Goal: Navigation & Orientation: Understand site structure

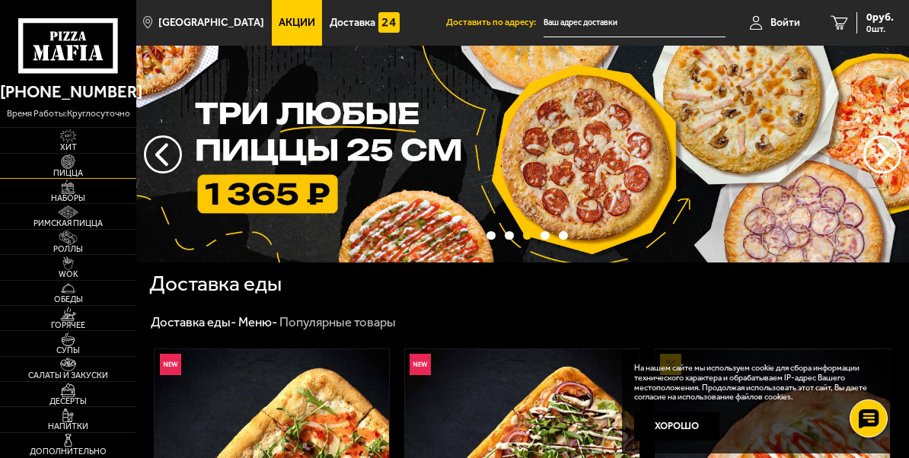
click at [80, 167] on img at bounding box center [68, 161] width 37 height 14
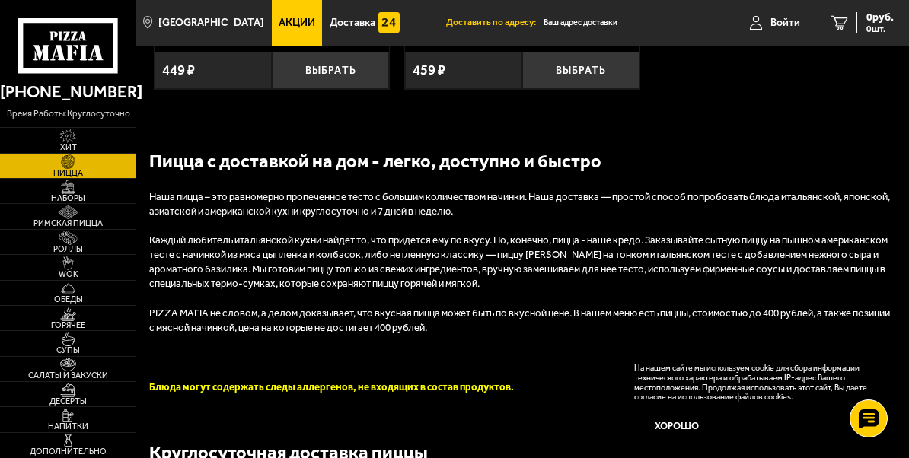
scroll to position [5308, 0]
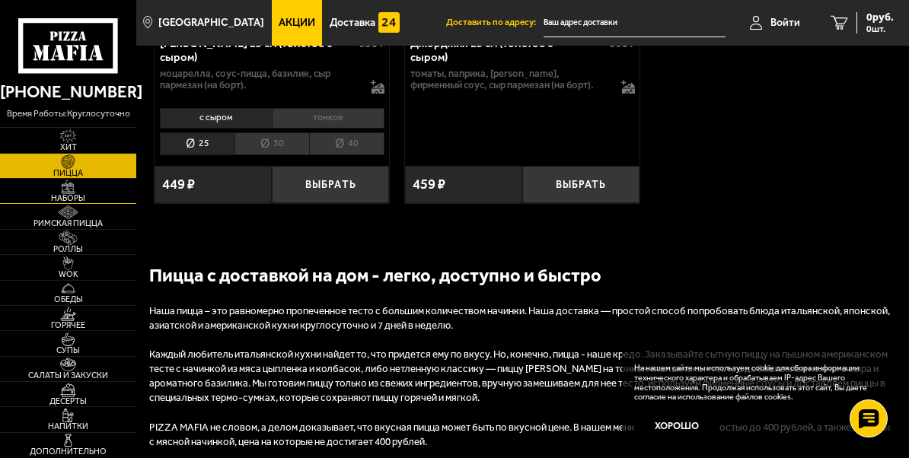
click at [61, 202] on span "Наборы" at bounding box center [68, 198] width 136 height 8
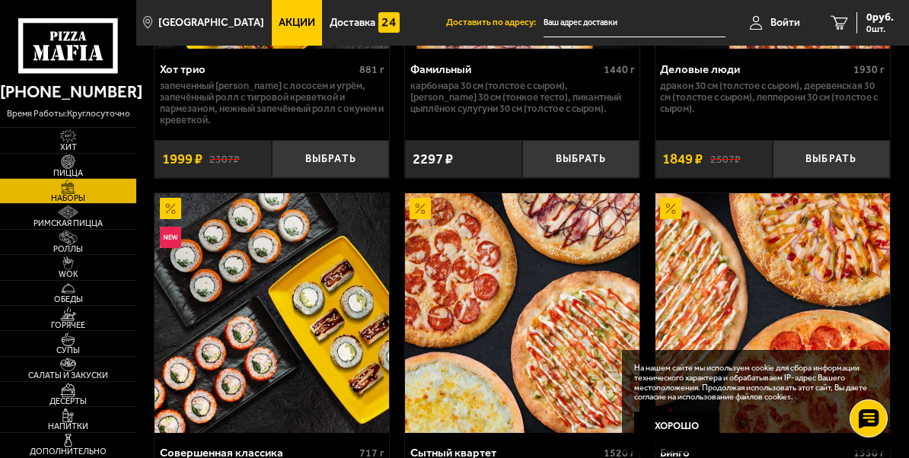
scroll to position [2854, 0]
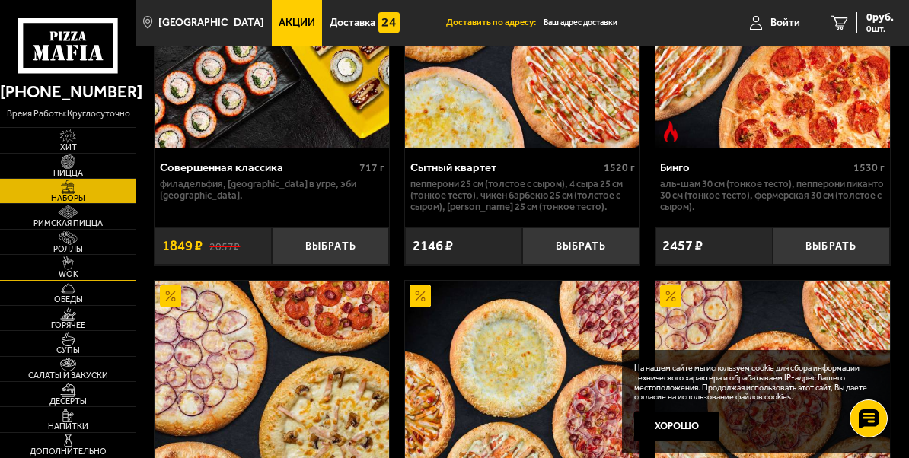
click at [93, 263] on link "WOK" at bounding box center [68, 267] width 136 height 24
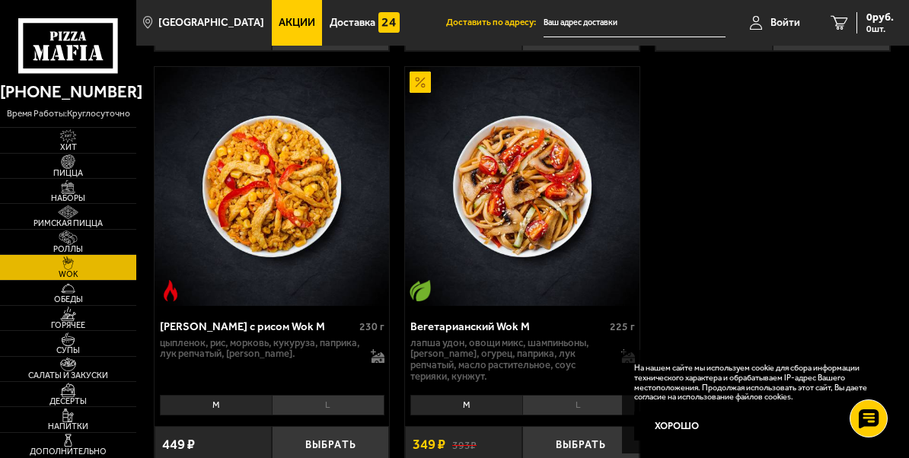
scroll to position [1769, 0]
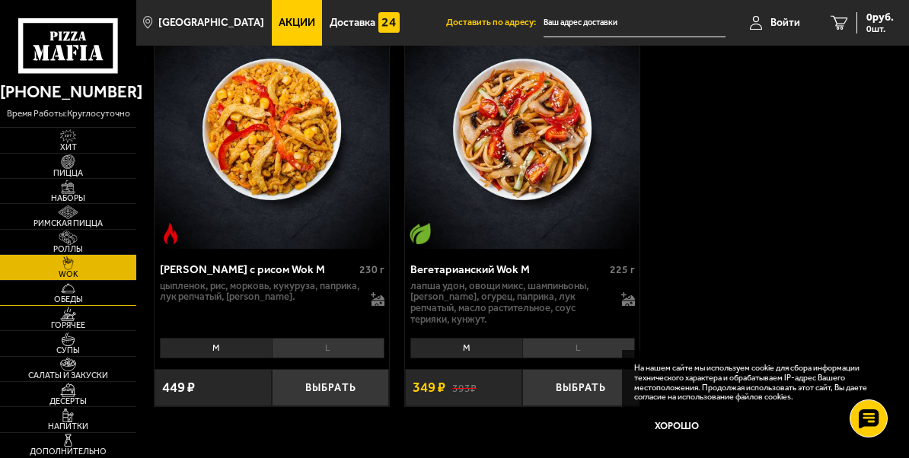
click at [107, 290] on link "Обеды" at bounding box center [68, 293] width 136 height 24
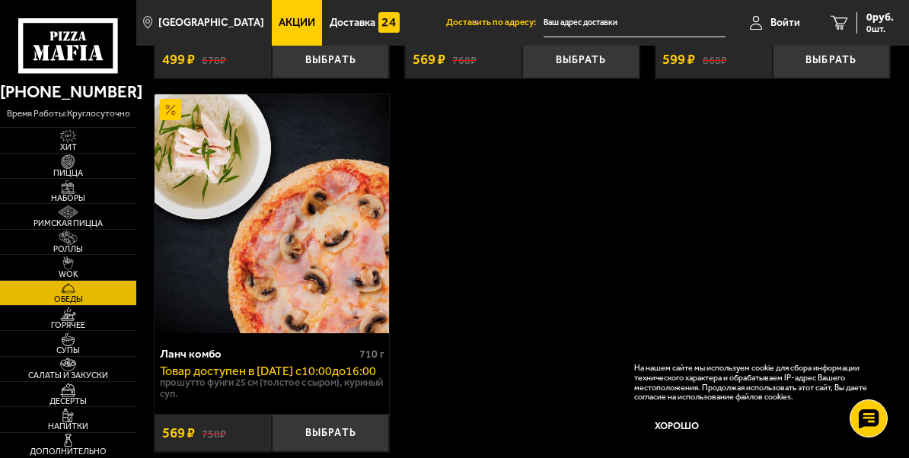
scroll to position [556, 0]
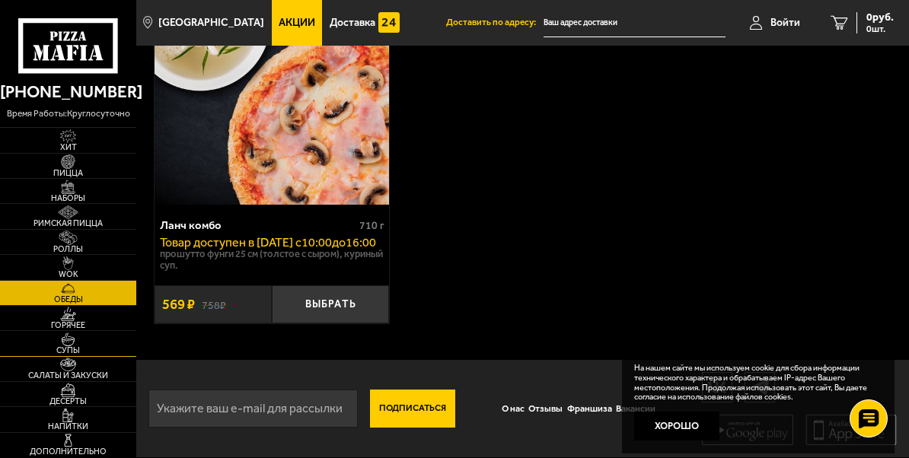
click at [99, 333] on link "Супы" at bounding box center [68, 343] width 136 height 24
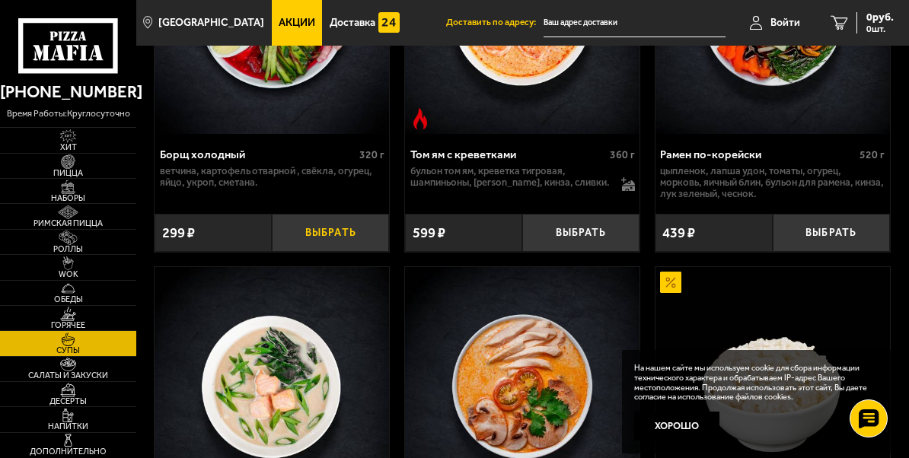
scroll to position [228, 0]
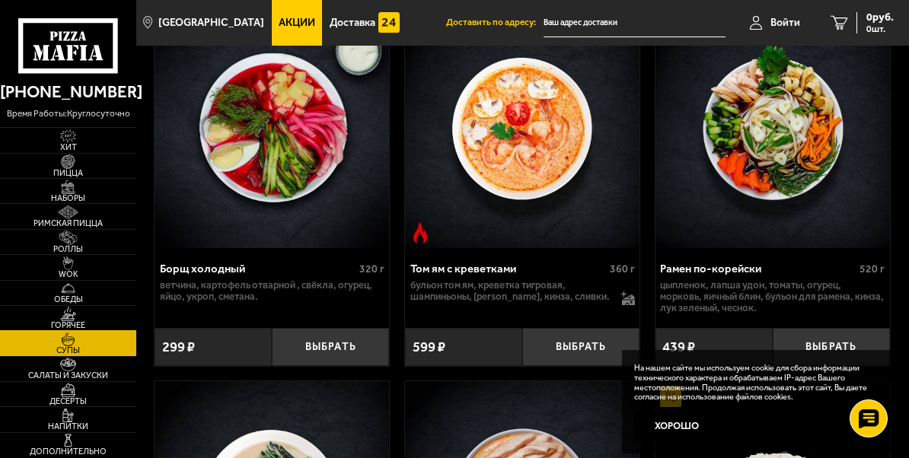
click at [80, 318] on img at bounding box center [68, 314] width 37 height 14
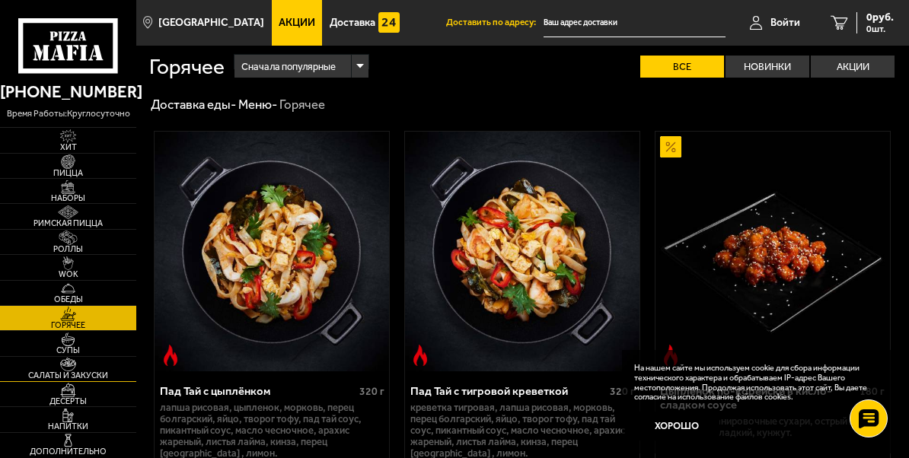
click at [94, 367] on link "Салаты и закуски" at bounding box center [68, 369] width 136 height 24
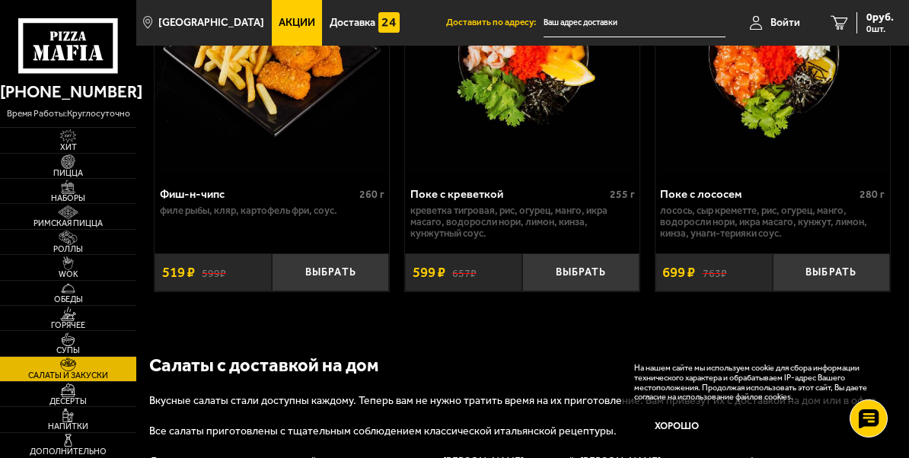
scroll to position [1941, 0]
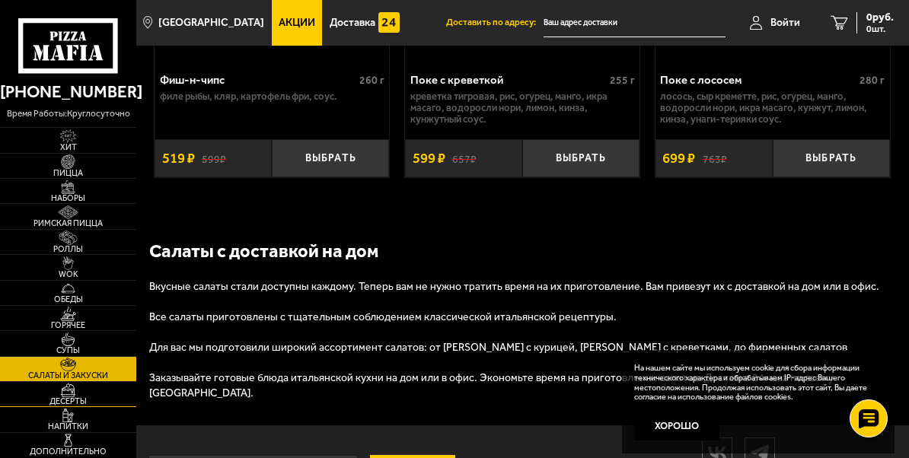
click at [97, 387] on link "Десерты" at bounding box center [68, 394] width 136 height 24
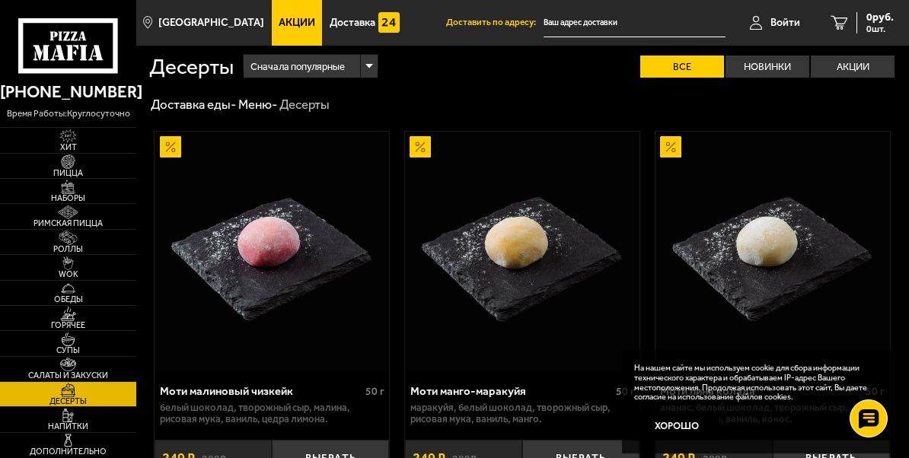
scroll to position [1803, 0]
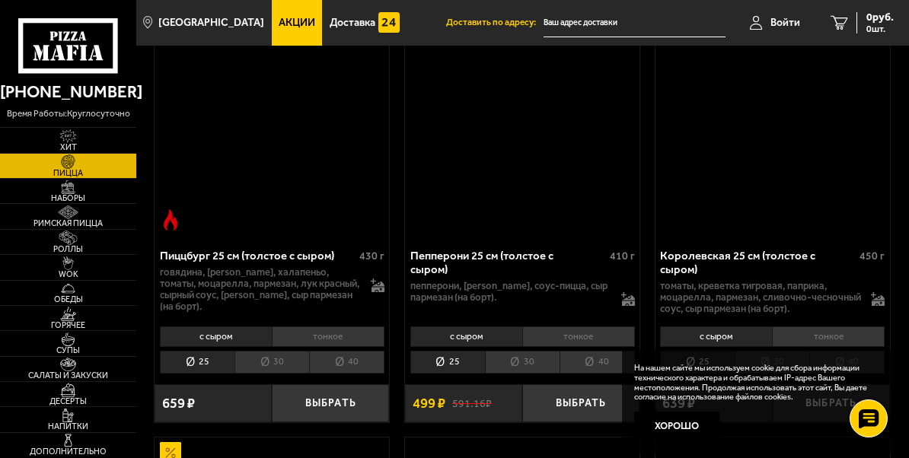
scroll to position [5170, 0]
